Goal: Task Accomplishment & Management: Manage account settings

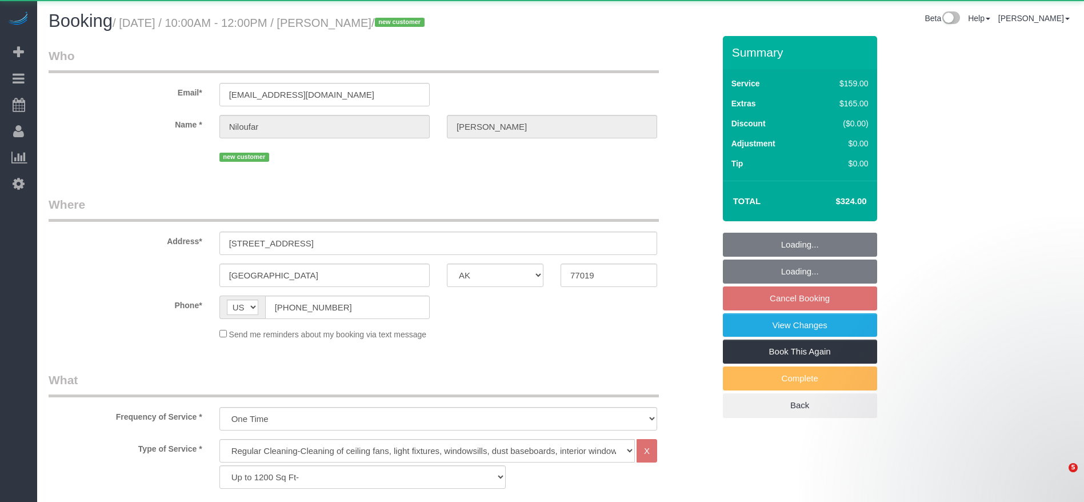
select select "[GEOGRAPHIC_DATA]"
select select "3"
select select "spot2"
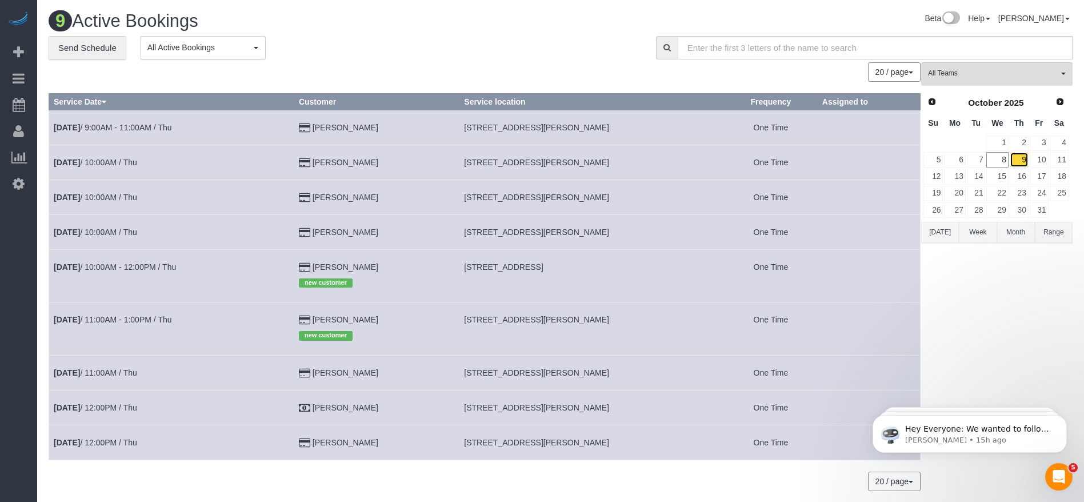
click at [1022, 158] on link "9" at bounding box center [1019, 159] width 19 height 15
drag, startPoint x: 467, startPoint y: 265, endPoint x: 632, endPoint y: 267, distance: 165.1
click at [635, 267] on td "[STREET_ADDRESS]" at bounding box center [591, 275] width 265 height 53
copy span "[STREET_ADDRESS]"
click at [1021, 158] on link "9" at bounding box center [1019, 159] width 19 height 15
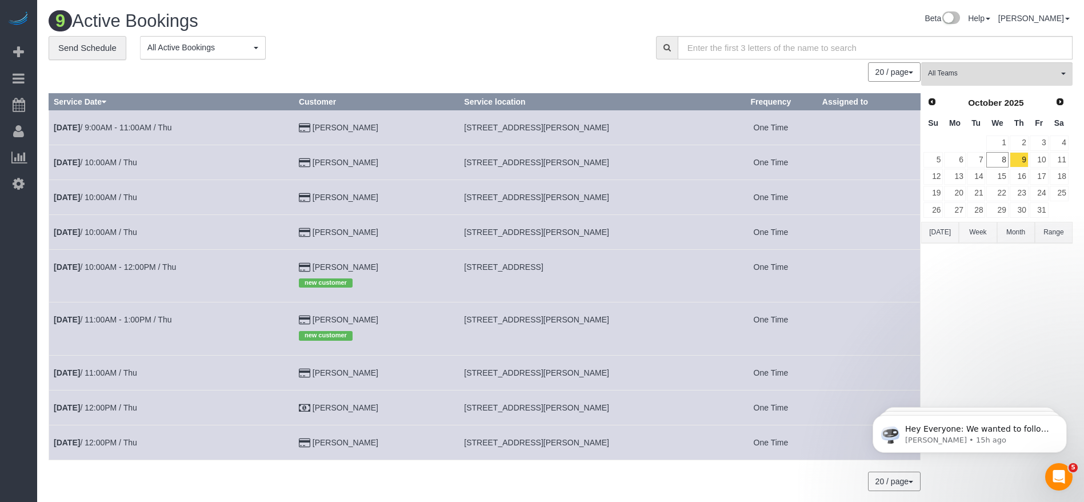
drag, startPoint x: 466, startPoint y: 129, endPoint x: 625, endPoint y: 136, distance: 159.0
click at [626, 136] on td "[STREET_ADDRESS][PERSON_NAME]" at bounding box center [591, 127] width 265 height 35
copy span "[STREET_ADDRESS][PERSON_NAME]"
click at [1062, 158] on link "11" at bounding box center [1059, 159] width 19 height 15
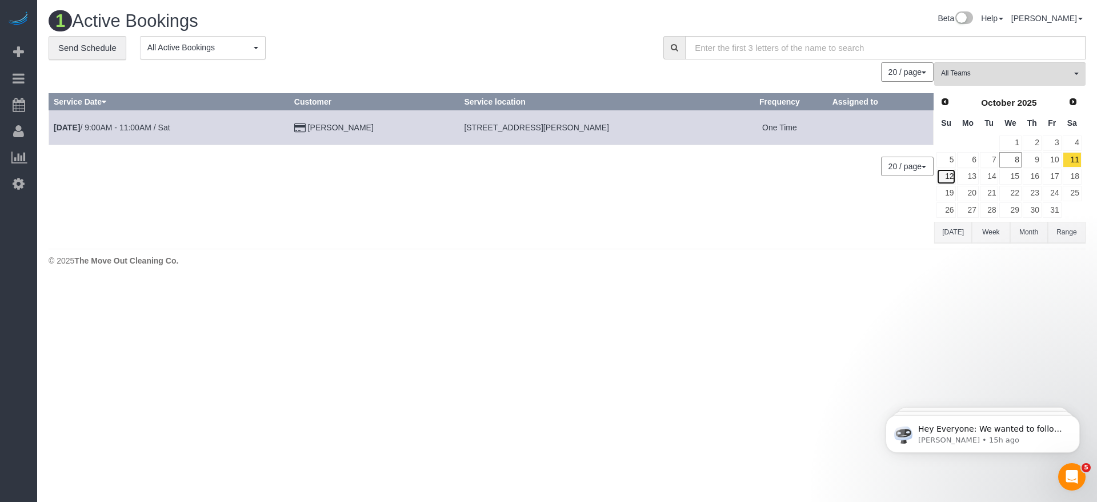
click at [950, 181] on link "12" at bounding box center [945, 176] width 19 height 15
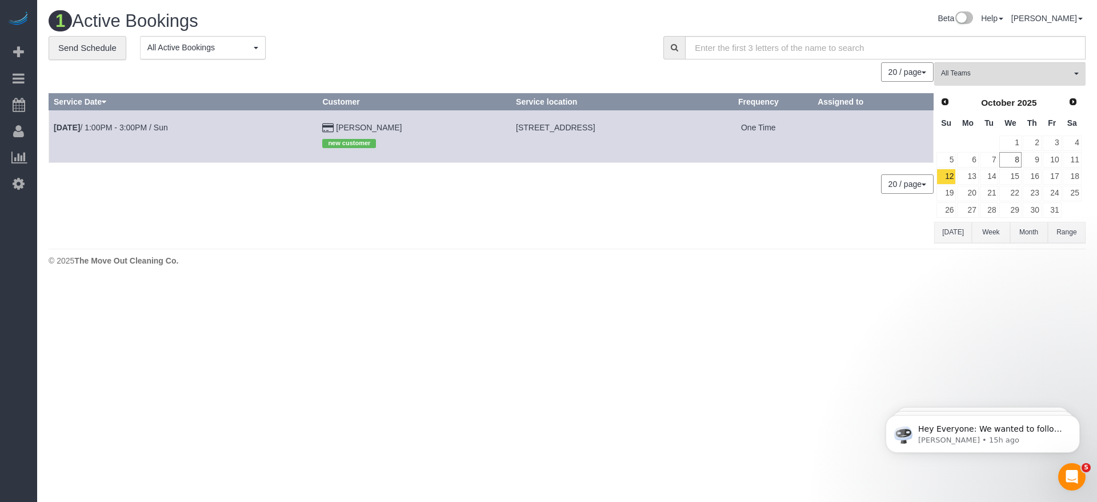
drag, startPoint x: 445, startPoint y: 126, endPoint x: 589, endPoint y: 131, distance: 144.6
click at [589, 131] on td "[STREET_ADDRESS]" at bounding box center [607, 136] width 193 height 53
copy span "[STREET_ADDRESS]"
click at [952, 233] on button "[DATE]" at bounding box center [953, 232] width 38 height 21
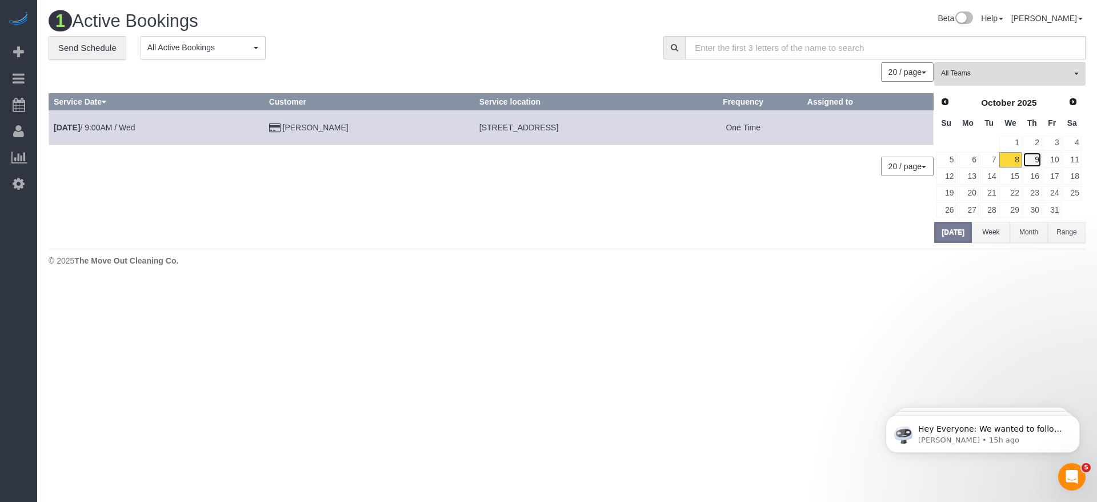
click at [1039, 163] on link "9" at bounding box center [1032, 159] width 19 height 15
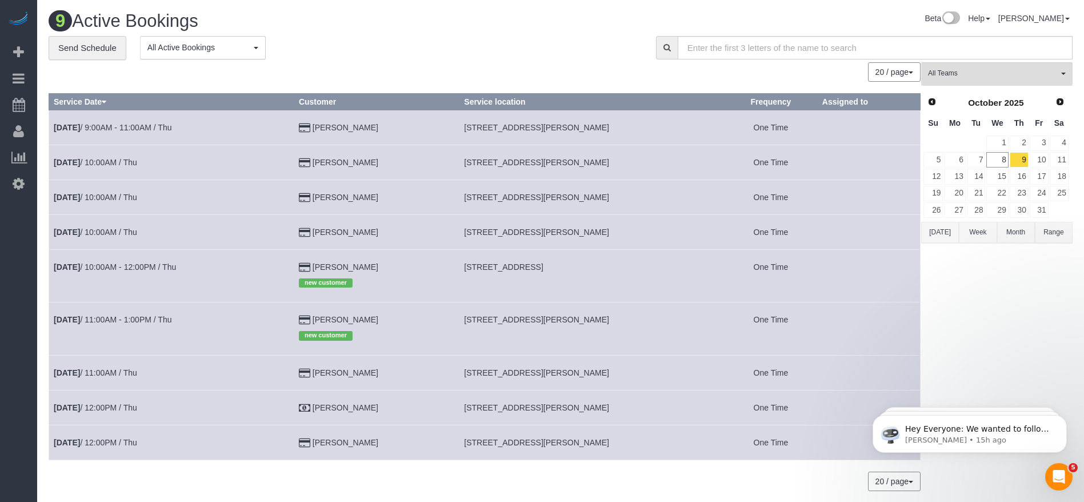
drag, startPoint x: 466, startPoint y: 128, endPoint x: 625, endPoint y: 136, distance: 159.6
click at [625, 136] on td "[STREET_ADDRESS][PERSON_NAME]" at bounding box center [591, 127] width 265 height 35
copy span "[STREET_ADDRESS][PERSON_NAME]"
click at [146, 126] on link "[DATE] 9:00AM - 11:00AM / Thu" at bounding box center [113, 127] width 118 height 9
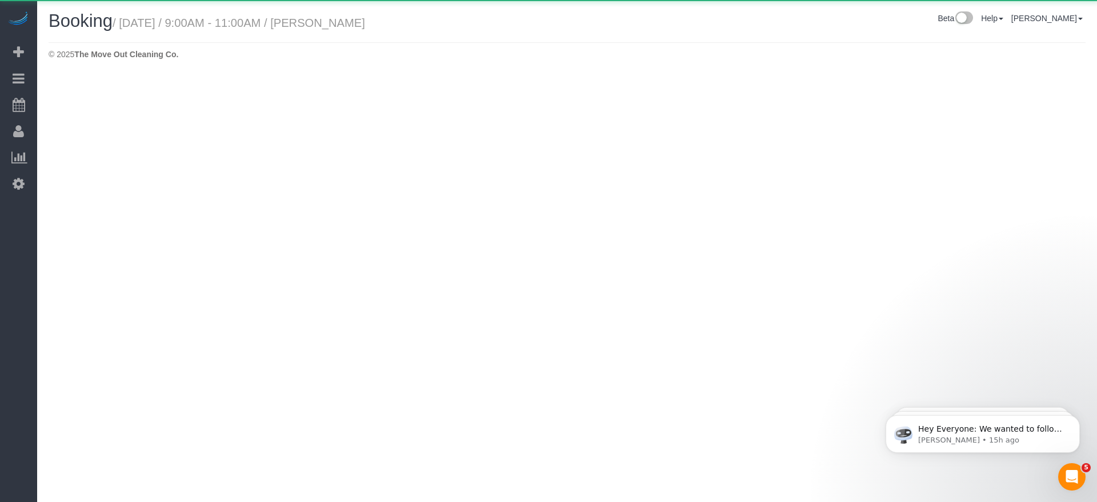
select select "[GEOGRAPHIC_DATA]"
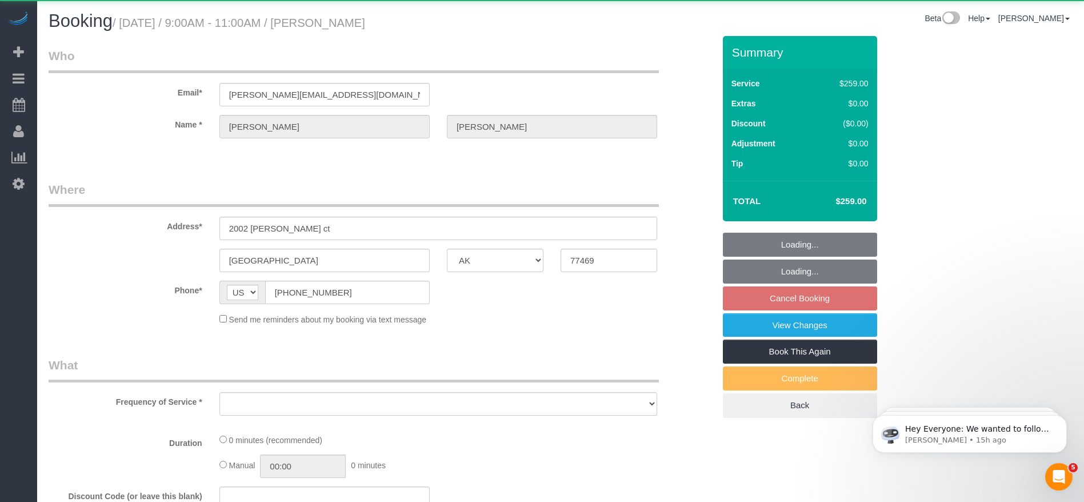
select select "object:2035"
select select "string:fspay-ea8301d0-bb92-4599-8fdf-9bc2a09450bd"
select select "3"
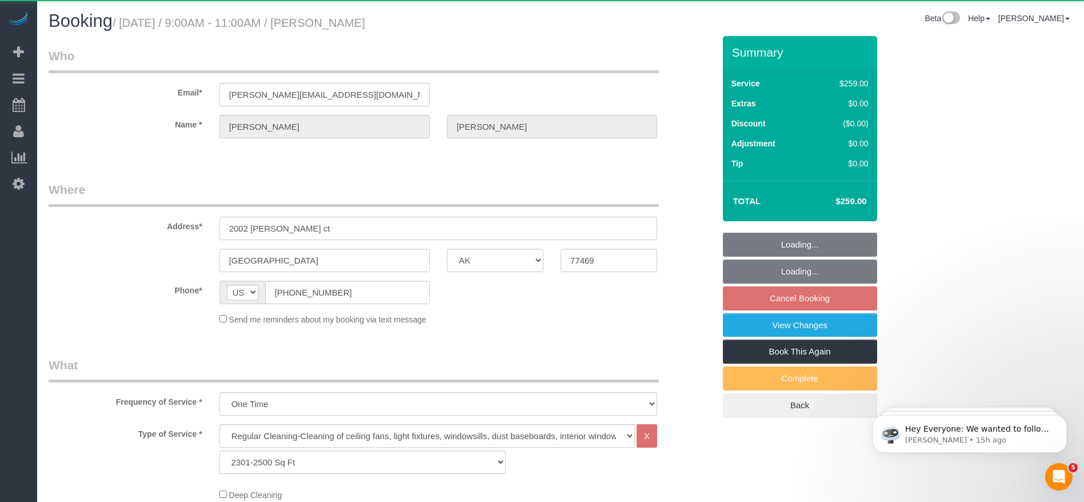
select select "object:2122"
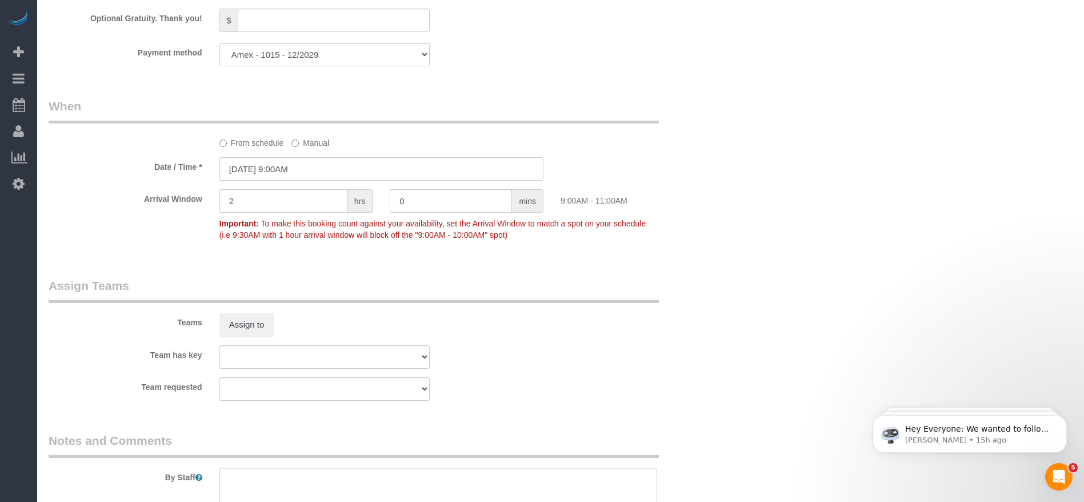
scroll to position [1114, 0]
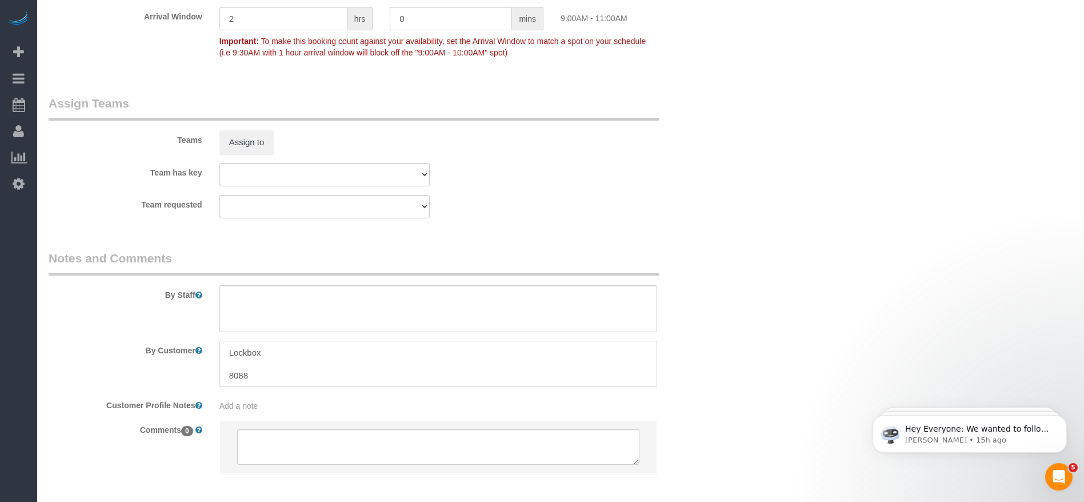
drag, startPoint x: 225, startPoint y: 352, endPoint x: 230, endPoint y: 355, distance: 6.4
click at [266, 384] on textarea at bounding box center [438, 364] width 438 height 47
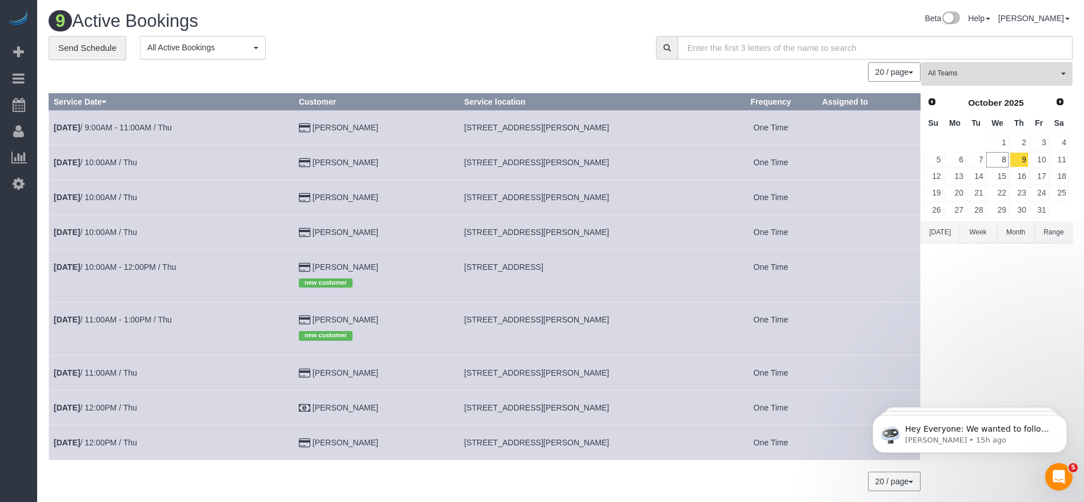
drag, startPoint x: 466, startPoint y: 318, endPoint x: 596, endPoint y: 323, distance: 130.3
click at [596, 323] on td "[STREET_ADDRESS][PERSON_NAME]" at bounding box center [591, 328] width 265 height 53
copy span "[STREET_ADDRESS][PERSON_NAME]"
click at [114, 314] on td "[DATE] 11:00AM - 1:00PM / Thu" at bounding box center [171, 328] width 245 height 53
click at [114, 318] on link "[DATE] 11:00AM - 1:00PM / Thu" at bounding box center [113, 319] width 118 height 9
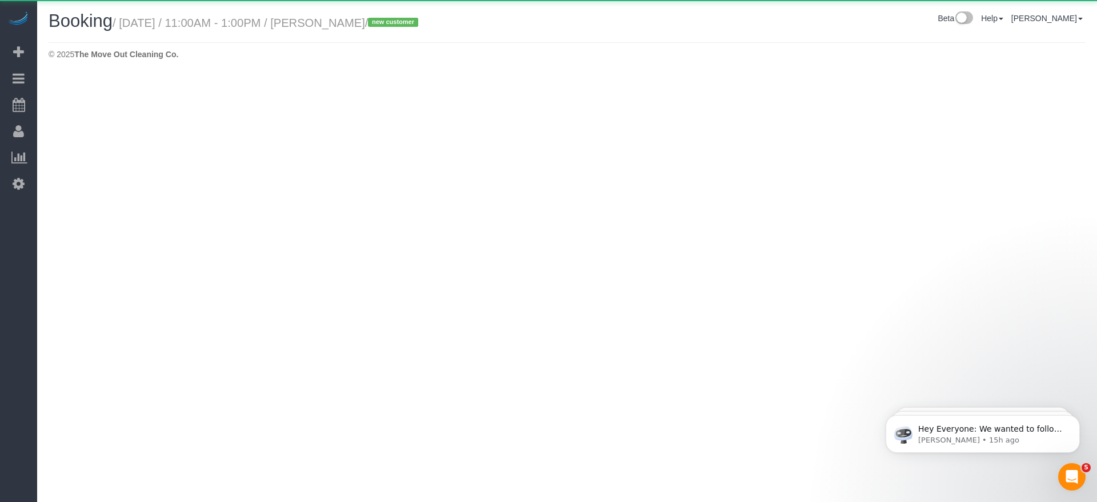
select select "[GEOGRAPHIC_DATA]"
select select "3"
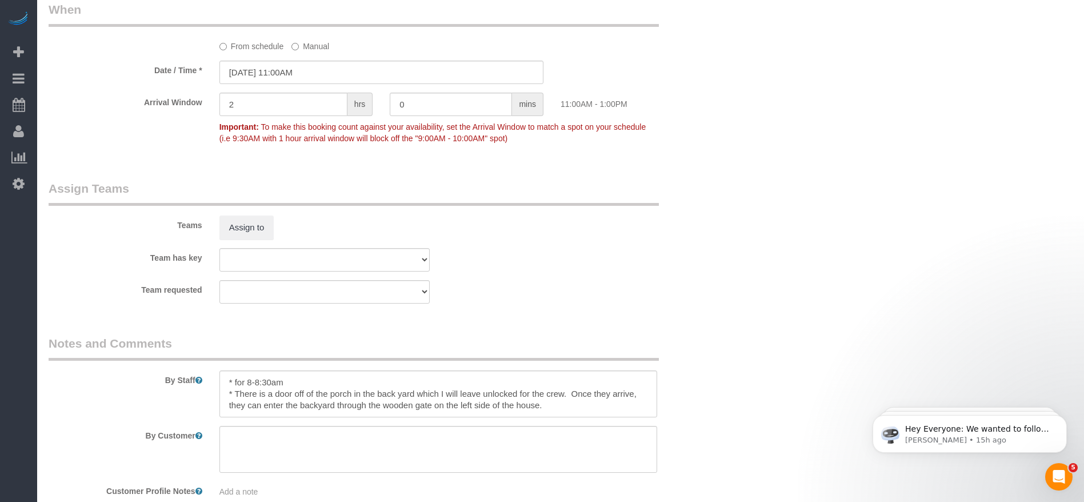
scroll to position [1114, 0]
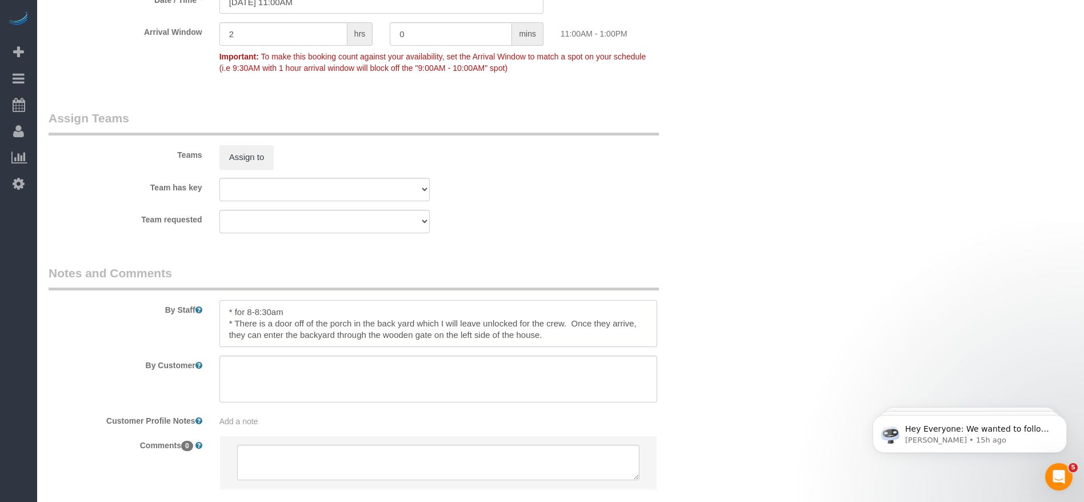
drag, startPoint x: 227, startPoint y: 320, endPoint x: 595, endPoint y: 354, distance: 368.9
click at [595, 354] on sui-booking-comments "By Staff By Customer Customer Profile Notes Add a note Comments 0" at bounding box center [382, 383] width 666 height 236
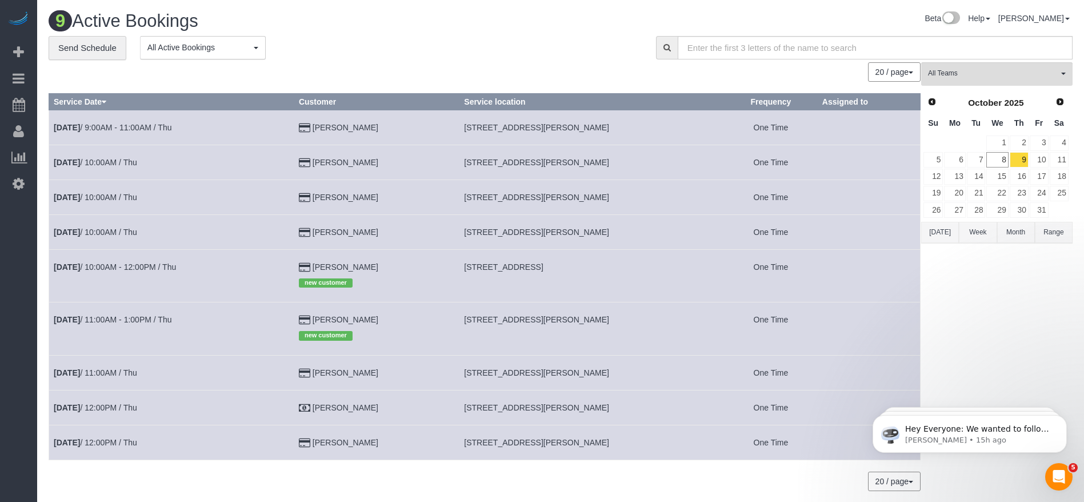
click at [141, 410] on td "[DATE] 12:00PM / Thu" at bounding box center [171, 407] width 245 height 35
click at [137, 410] on link "[DATE] 12:00PM / Thu" at bounding box center [95, 407] width 83 height 9
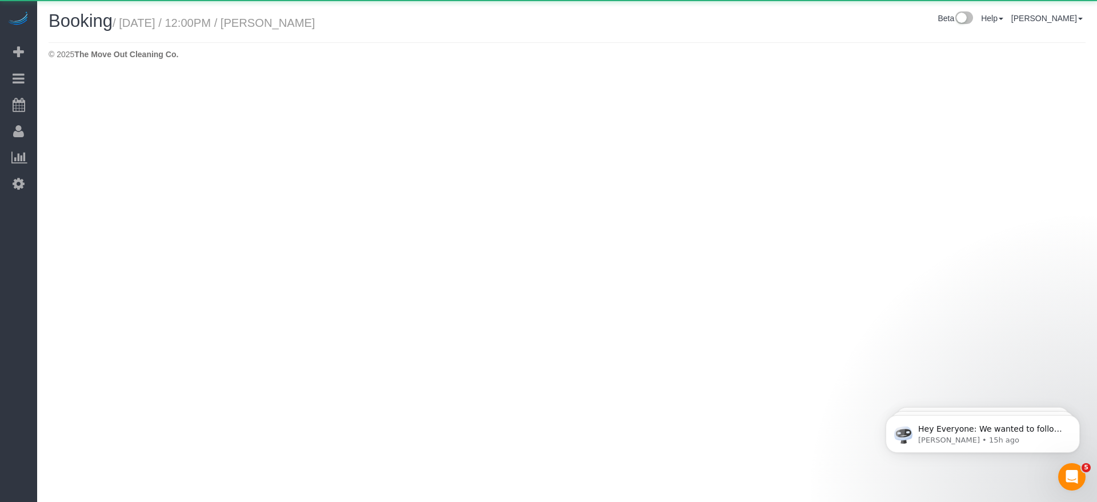
select select "[GEOGRAPHIC_DATA]"
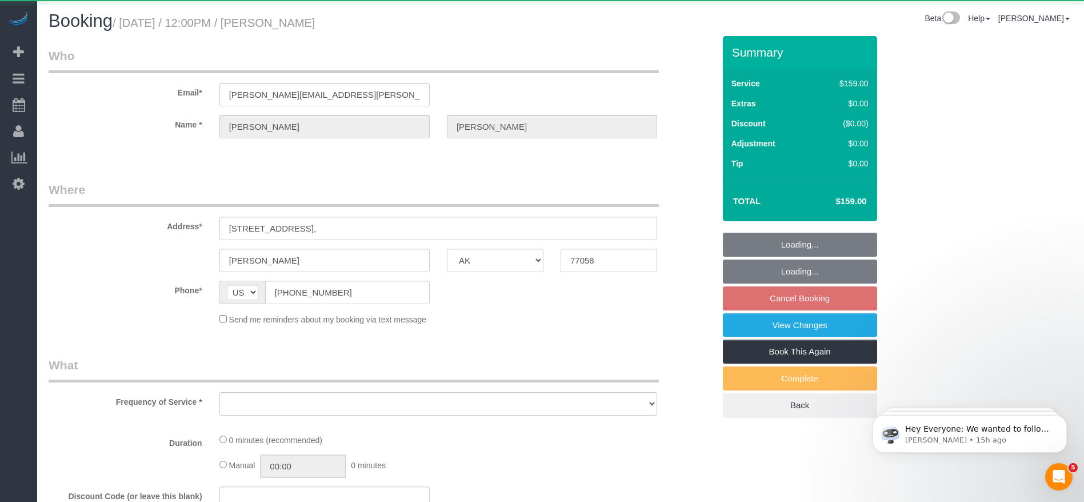
select select "object:3178"
select select "3"
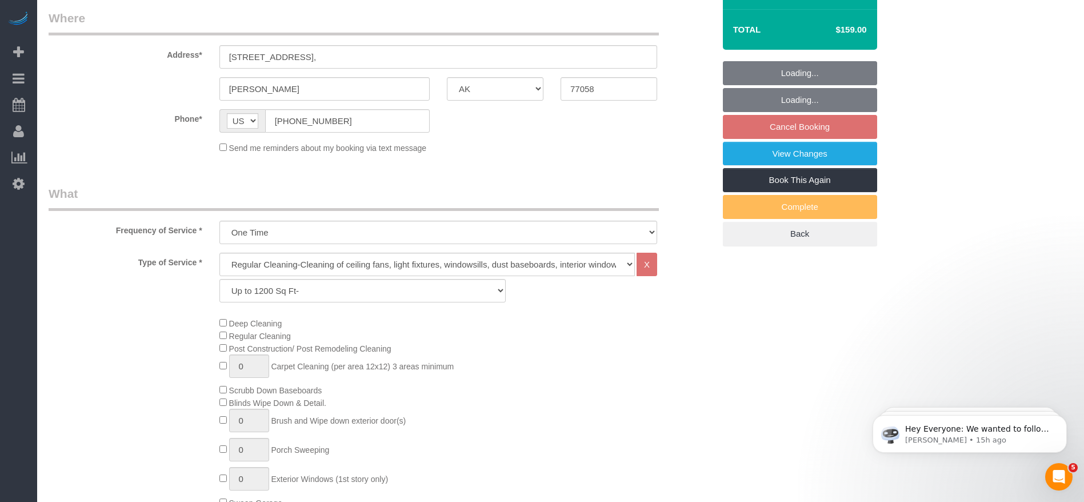
select select "object:3262"
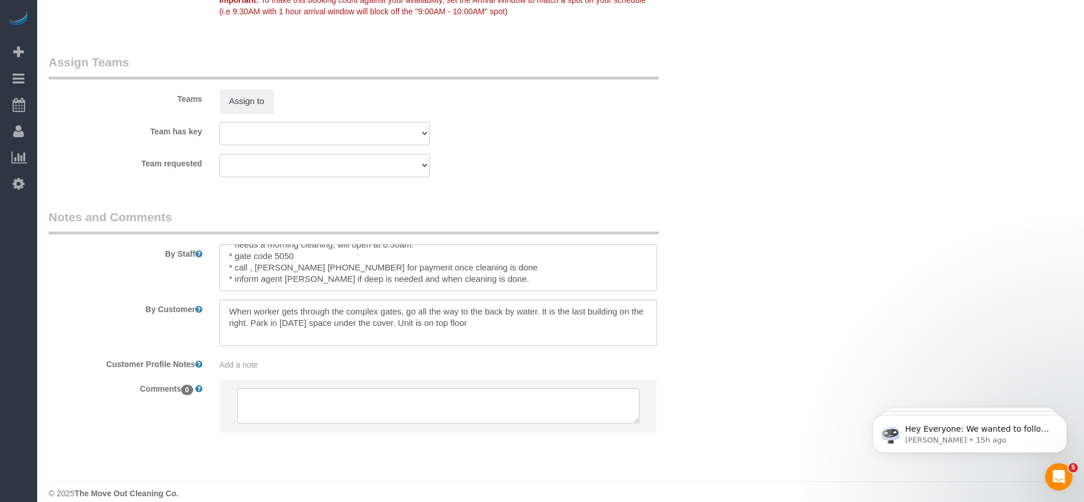
scroll to position [1156, 0]
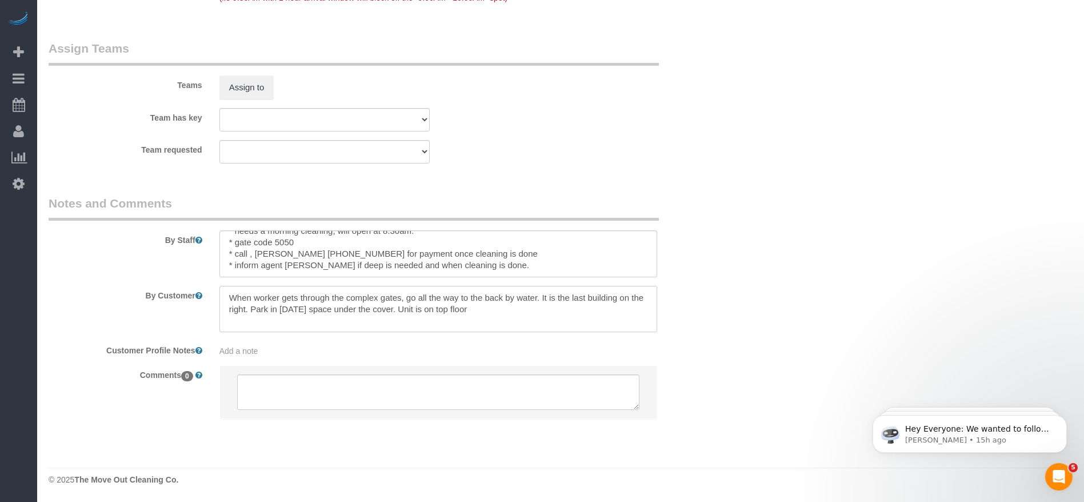
drag, startPoint x: 225, startPoint y: 294, endPoint x: 514, endPoint y: 327, distance: 291.0
click at [514, 327] on textarea at bounding box center [438, 309] width 438 height 47
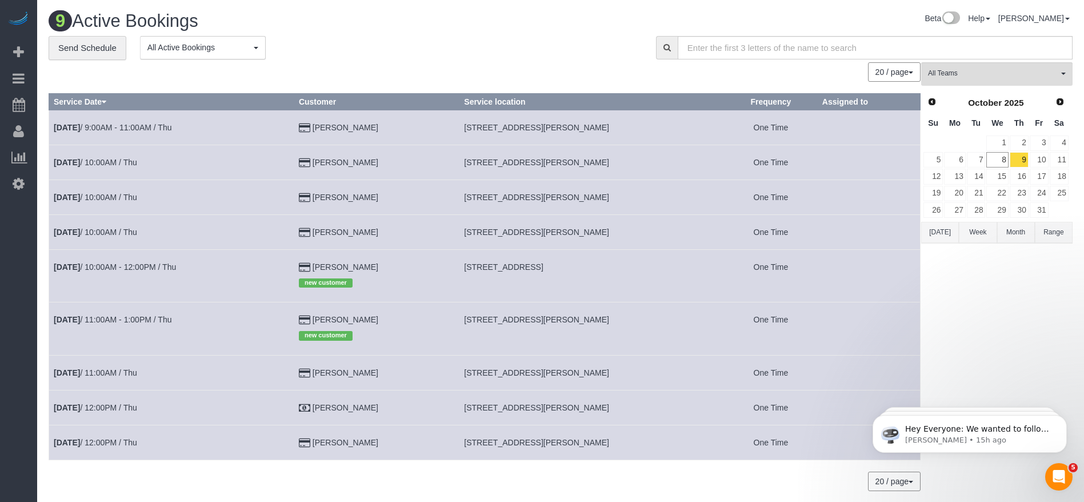
drag, startPoint x: 469, startPoint y: 319, endPoint x: 590, endPoint y: 322, distance: 121.7
click at [590, 322] on span "[STREET_ADDRESS][PERSON_NAME]" at bounding box center [536, 319] width 145 height 9
copy span "[STREET_ADDRESS][PERSON_NAME]"
click at [116, 401] on td "[DATE] 12:00PM / Thu" at bounding box center [171, 407] width 245 height 35
click at [114, 407] on link "[DATE] 12:00PM / Thu" at bounding box center [95, 407] width 83 height 9
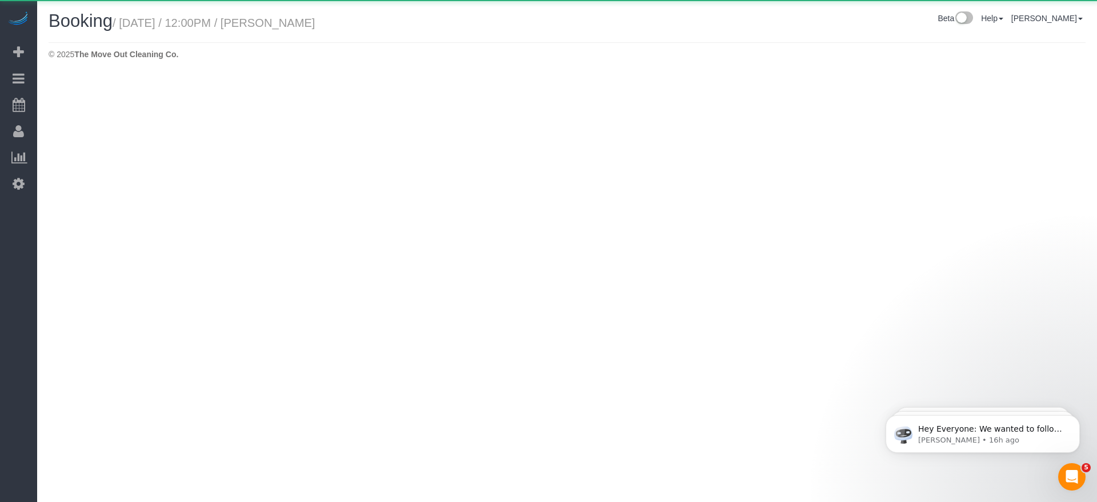
select select "[GEOGRAPHIC_DATA]"
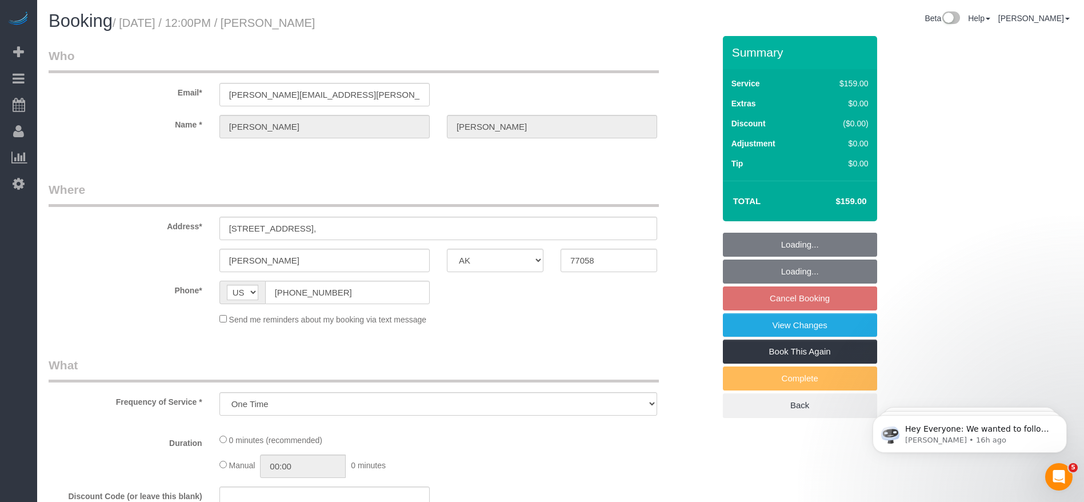
select select "object:3819"
select select "3"
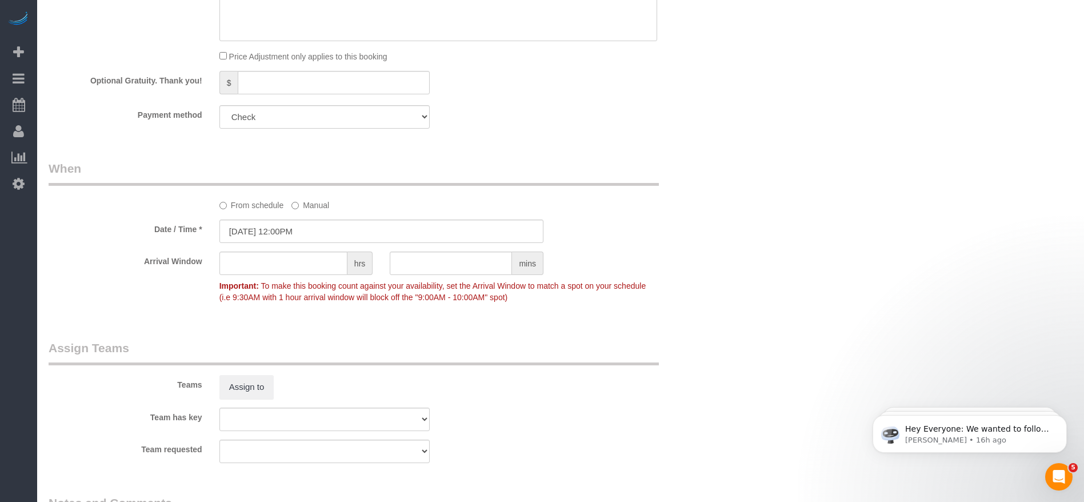
scroll to position [1156, 0]
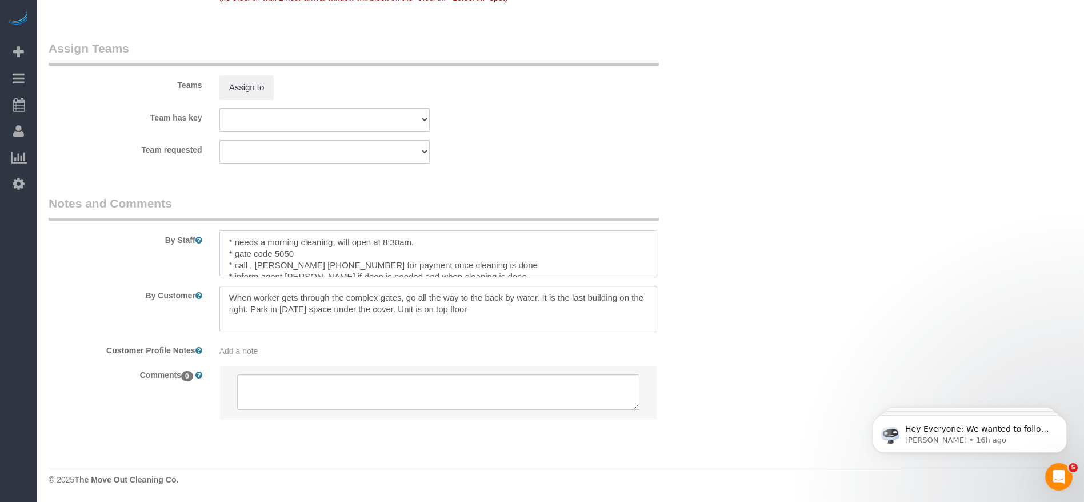
drag, startPoint x: 236, startPoint y: 255, endPoint x: 337, endPoint y: 255, distance: 101.1
click at [337, 255] on textarea at bounding box center [438, 253] width 438 height 47
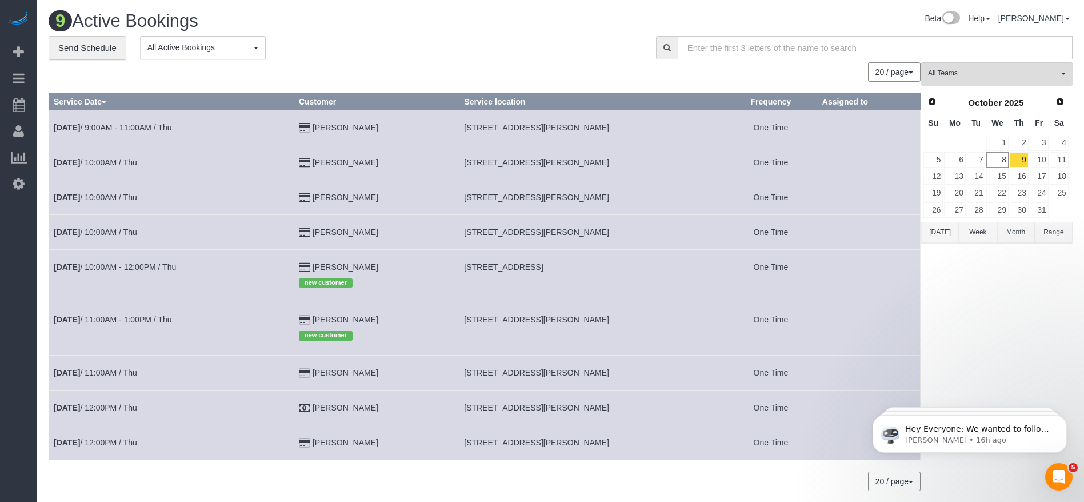
drag, startPoint x: 467, startPoint y: 318, endPoint x: 595, endPoint y: 323, distance: 127.5
click at [595, 323] on td "[STREET_ADDRESS][PERSON_NAME]" at bounding box center [591, 328] width 265 height 53
copy span "[STREET_ADDRESS][PERSON_NAME]"
drag, startPoint x: 467, startPoint y: 407, endPoint x: 645, endPoint y: 409, distance: 178.3
click at [645, 409] on td "[STREET_ADDRESS][PERSON_NAME]" at bounding box center [591, 407] width 265 height 35
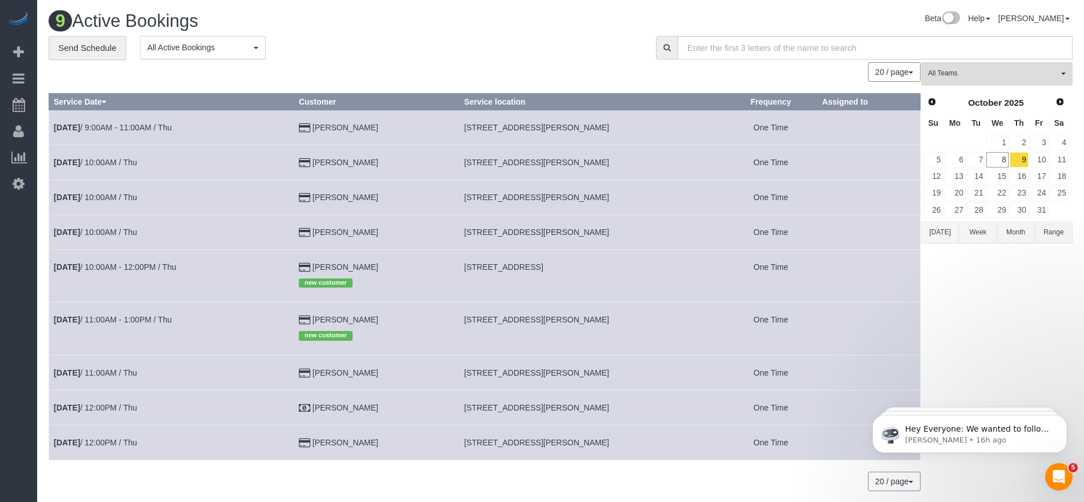
copy span "[STREET_ADDRESS][PERSON_NAME]"
click at [947, 231] on button "[DATE]" at bounding box center [940, 232] width 38 height 21
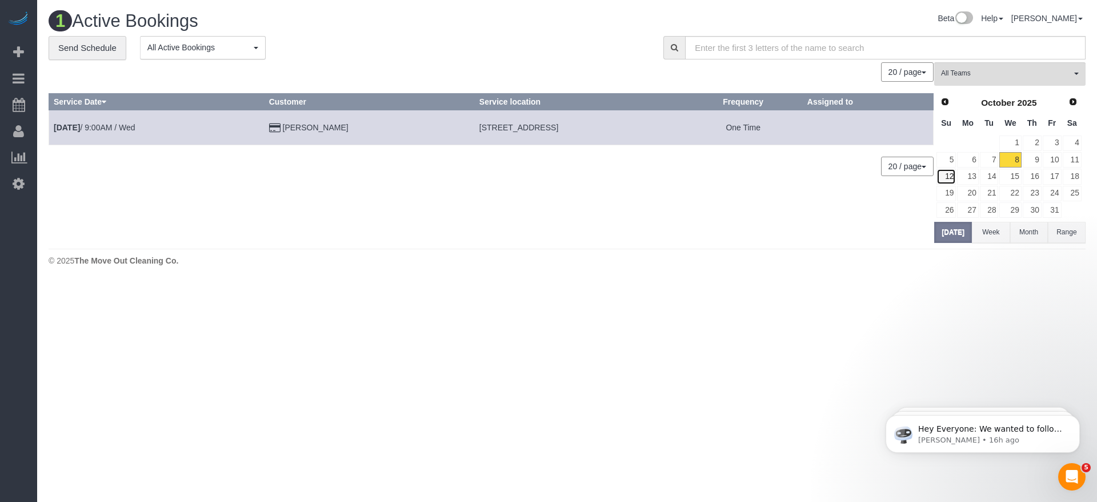
click at [950, 173] on link "12" at bounding box center [945, 176] width 19 height 15
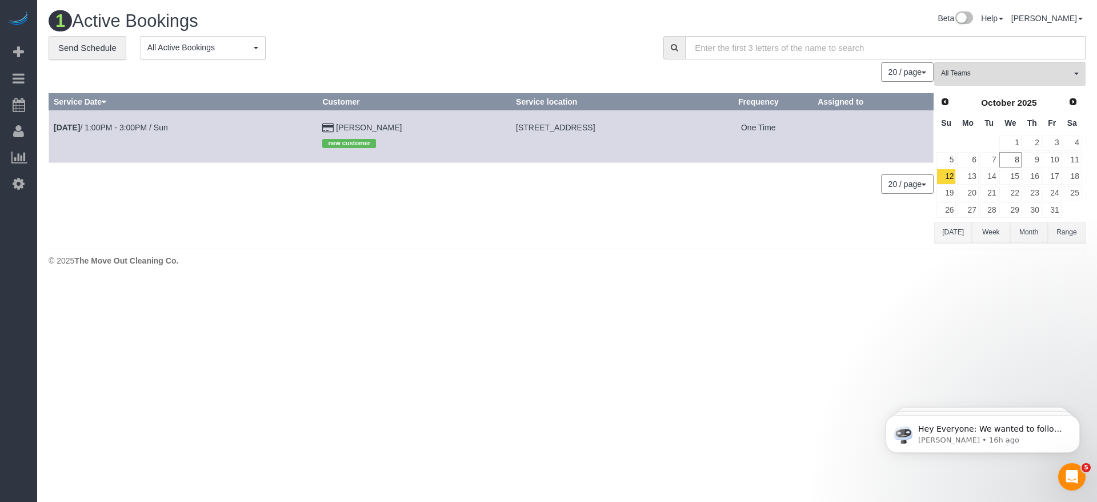
drag, startPoint x: 446, startPoint y: 130, endPoint x: 580, endPoint y: 133, distance: 133.7
click at [580, 133] on td "[STREET_ADDRESS]" at bounding box center [607, 136] width 193 height 53
copy span "[STREET_ADDRESS]"
click at [129, 124] on link "[DATE] 1:00PM - 3:00PM / Sun" at bounding box center [111, 127] width 114 height 9
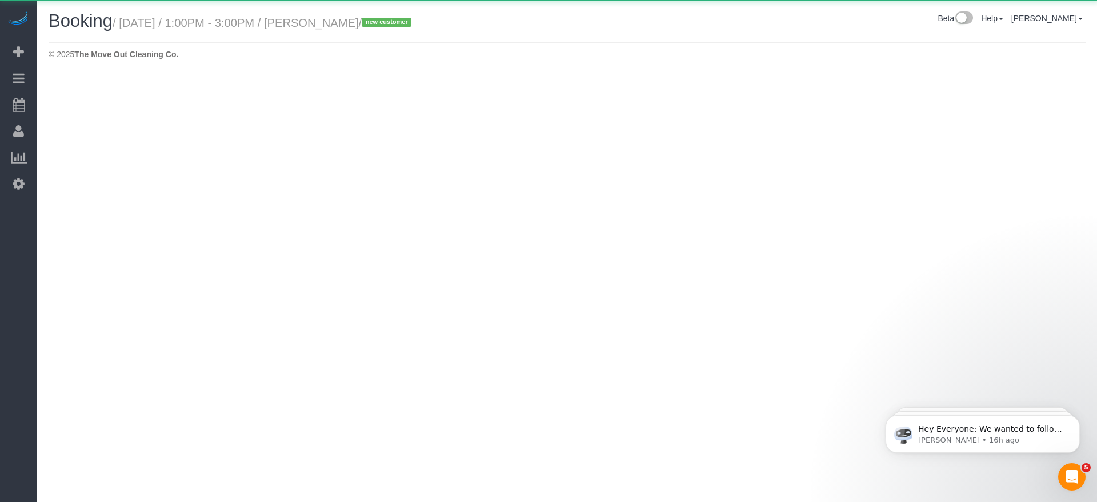
select select "[GEOGRAPHIC_DATA]"
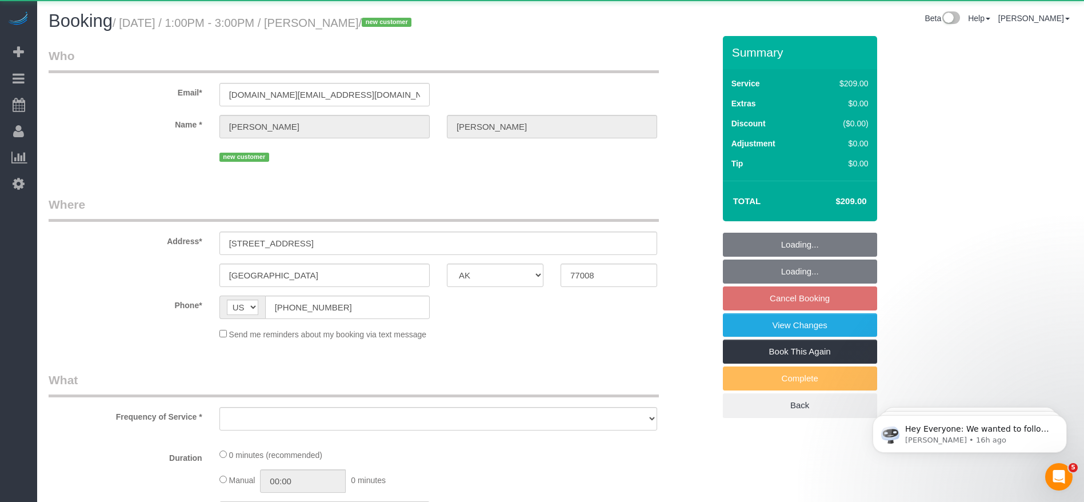
select select "object:4403"
select select "string:fspay-e7ebc280-c377-433b-8bbb-17d548cf4a41"
select select "3"
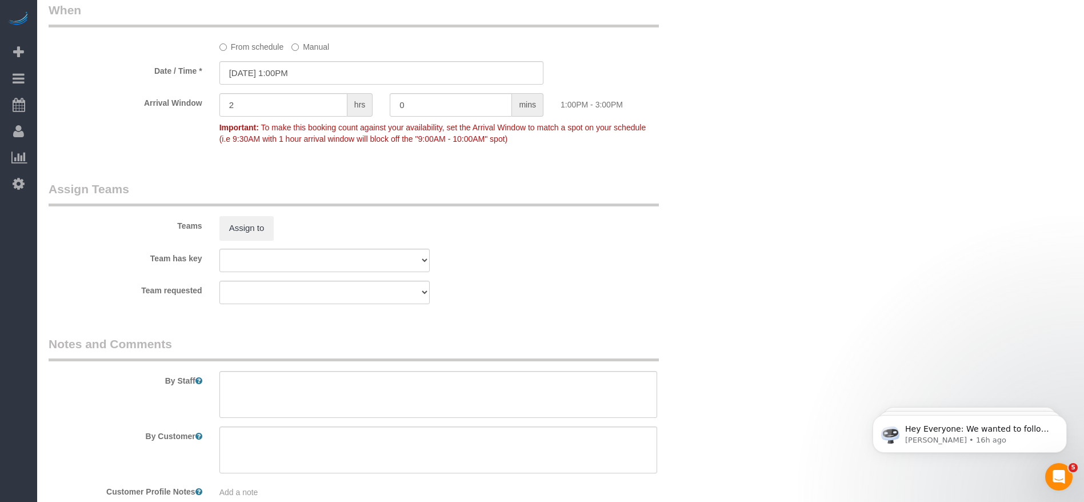
scroll to position [1184, 0]
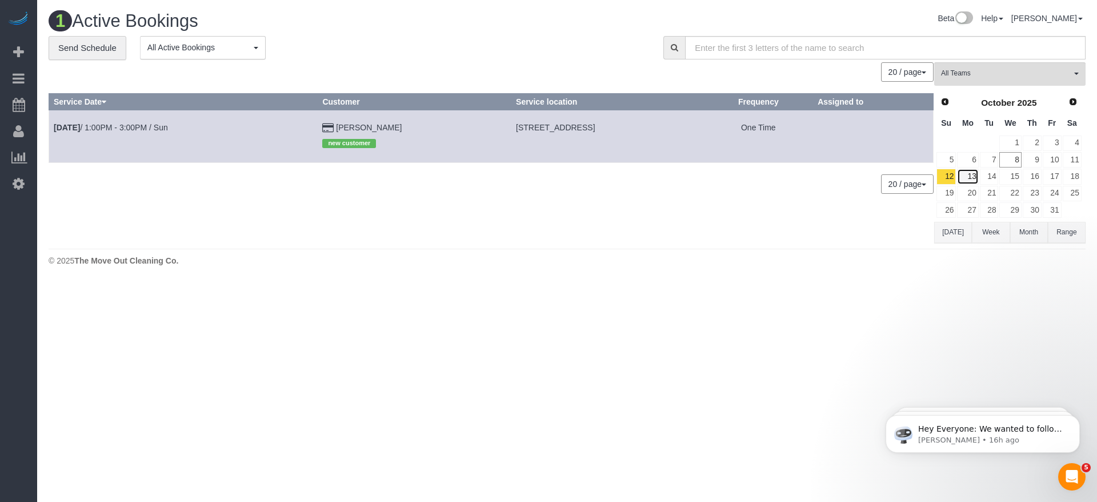
click at [971, 176] on link "13" at bounding box center [967, 176] width 21 height 15
